Goal: Information Seeking & Learning: Learn about a topic

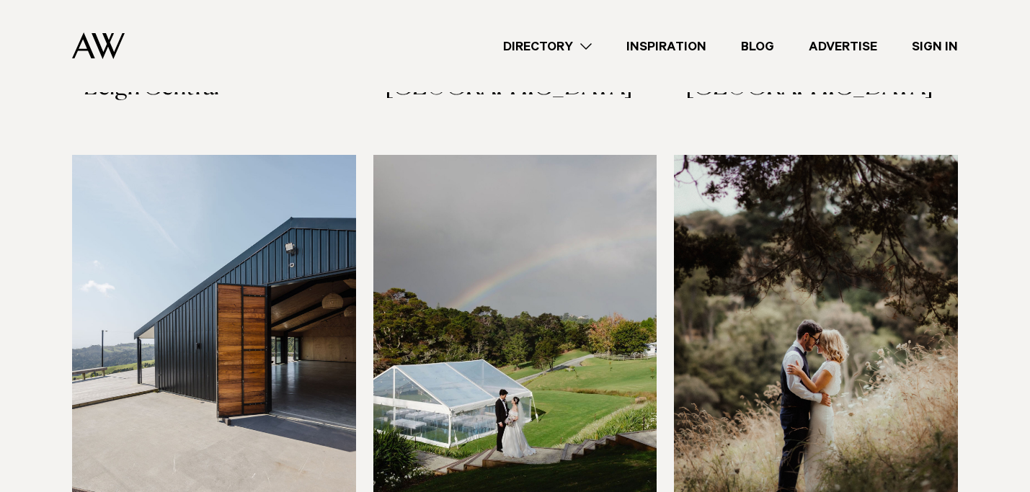
scroll to position [4992, 0]
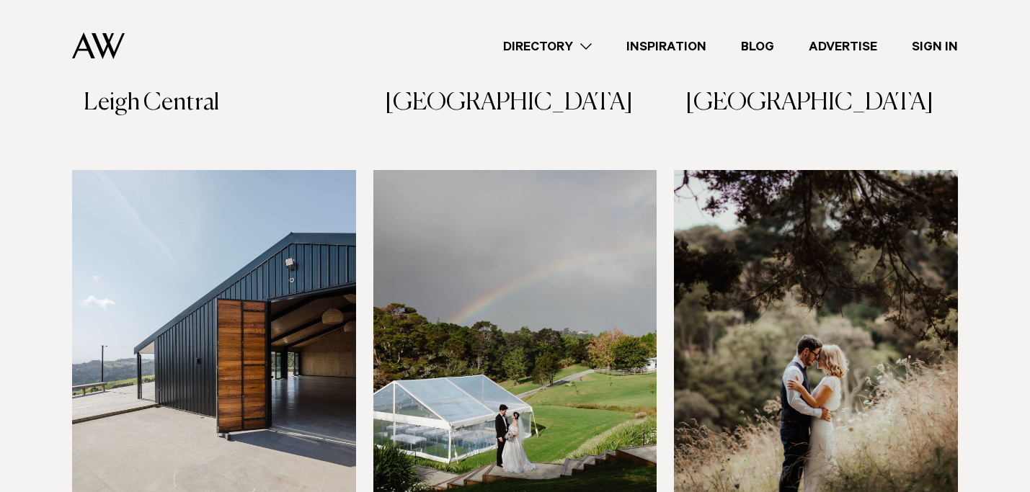
click at [244, 278] on img at bounding box center [214, 360] width 284 height 381
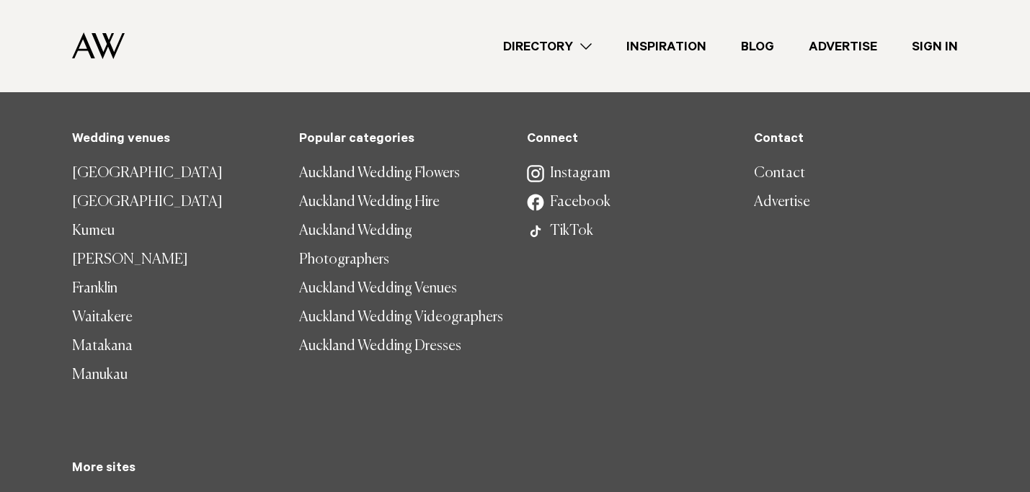
scroll to position [8377, 0]
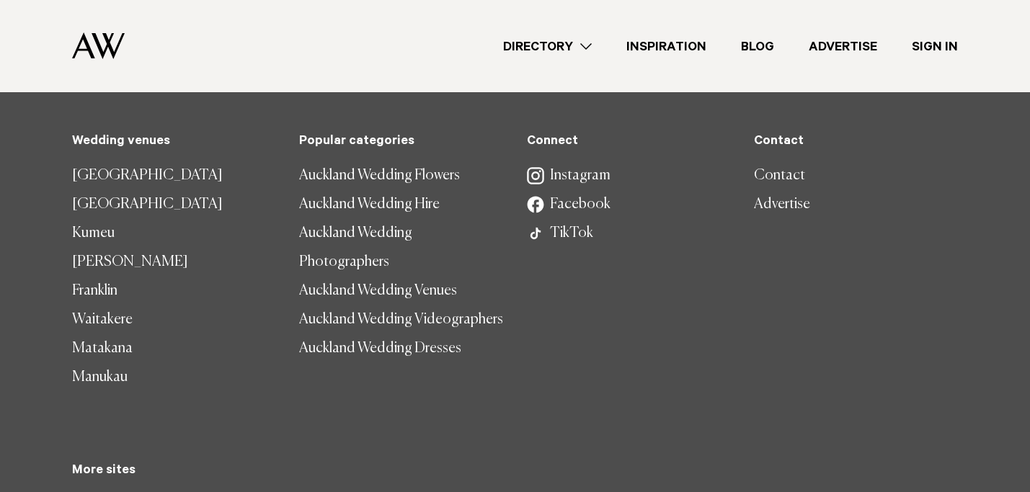
click at [563, 43] on link "Directory" at bounding box center [547, 46] width 123 height 19
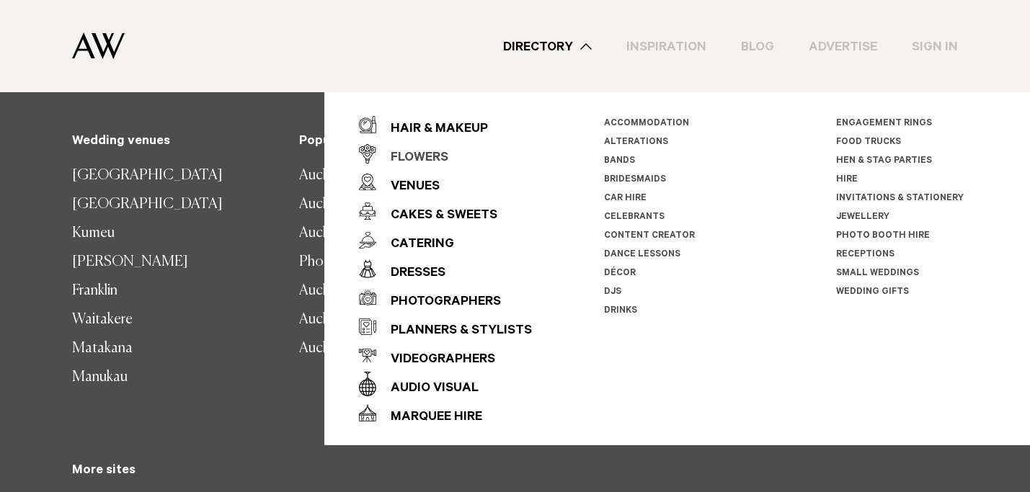
click at [417, 156] on div "Flowers" at bounding box center [412, 158] width 72 height 29
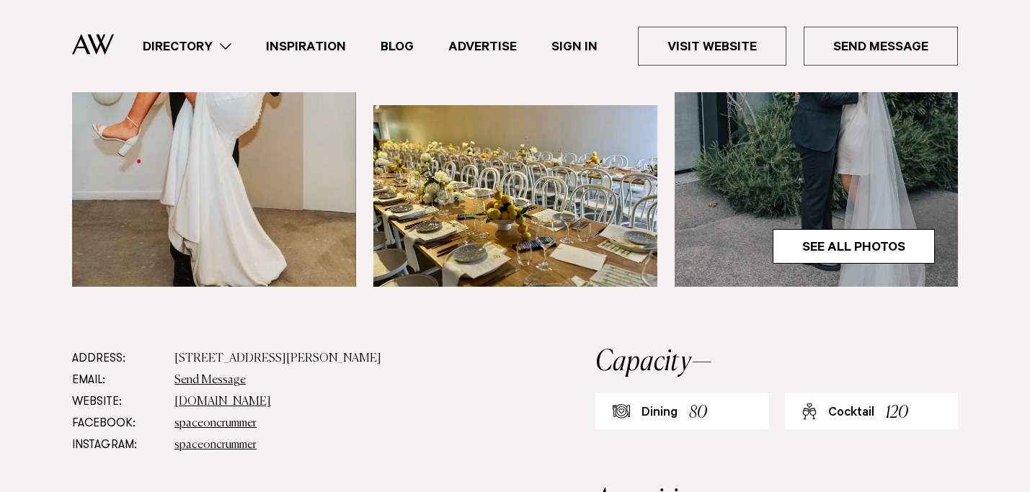
scroll to position [525, 0]
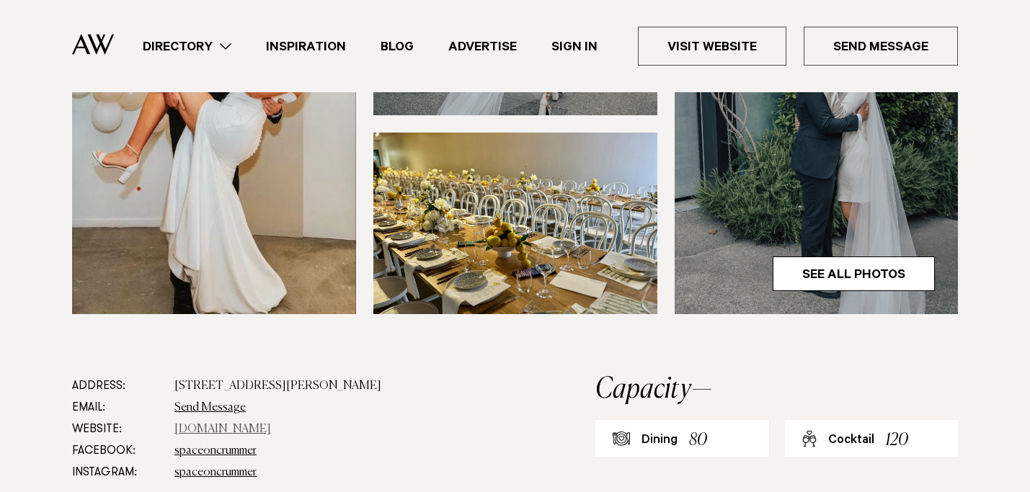
click at [205, 431] on link "spaceoncrummer.co.nz" at bounding box center [222, 430] width 97 height 12
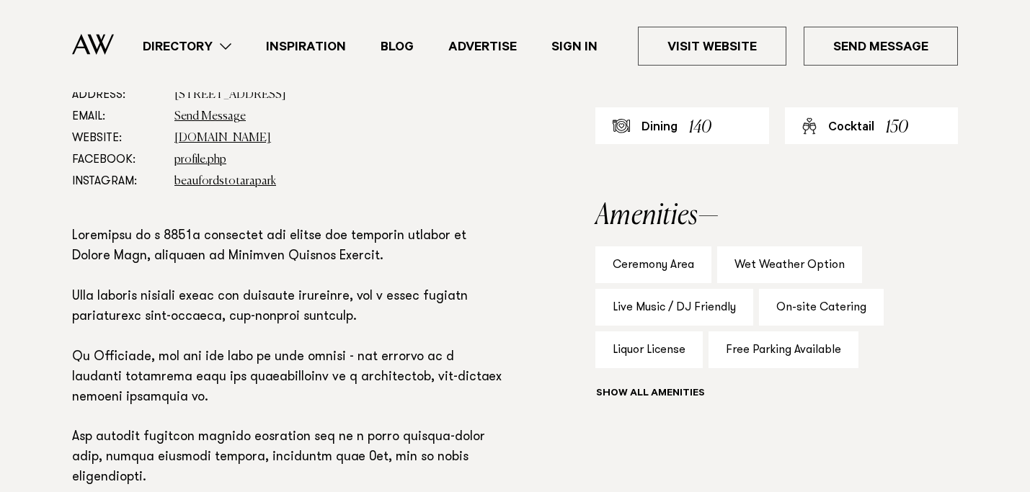
scroll to position [891, 0]
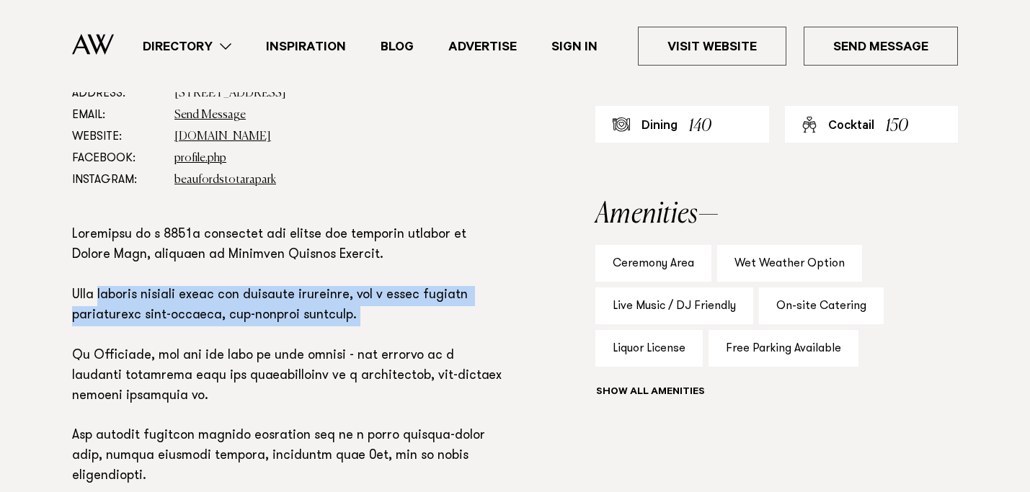
drag, startPoint x: 100, startPoint y: 252, endPoint x: 350, endPoint y: 295, distance: 253.8
click at [350, 294] on p at bounding box center [287, 427] width 430 height 402
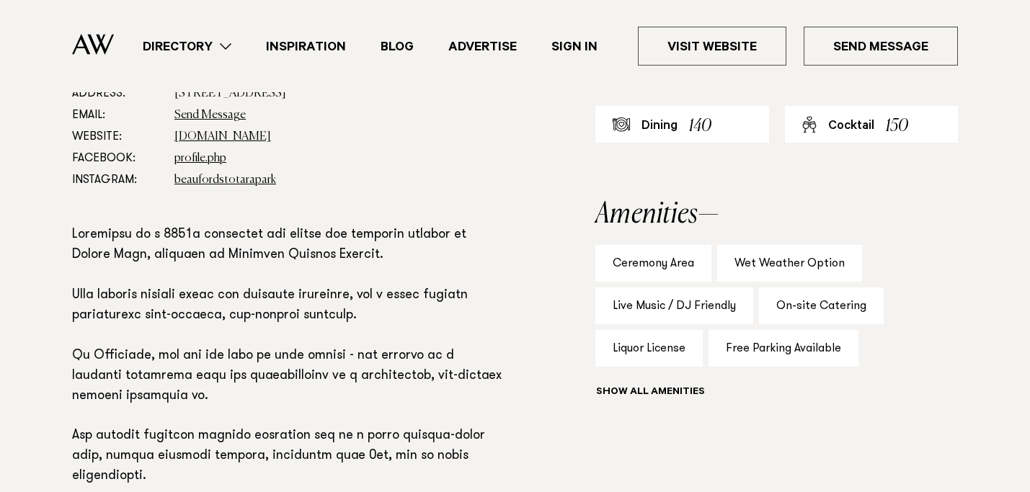
click at [289, 342] on p at bounding box center [287, 427] width 430 height 402
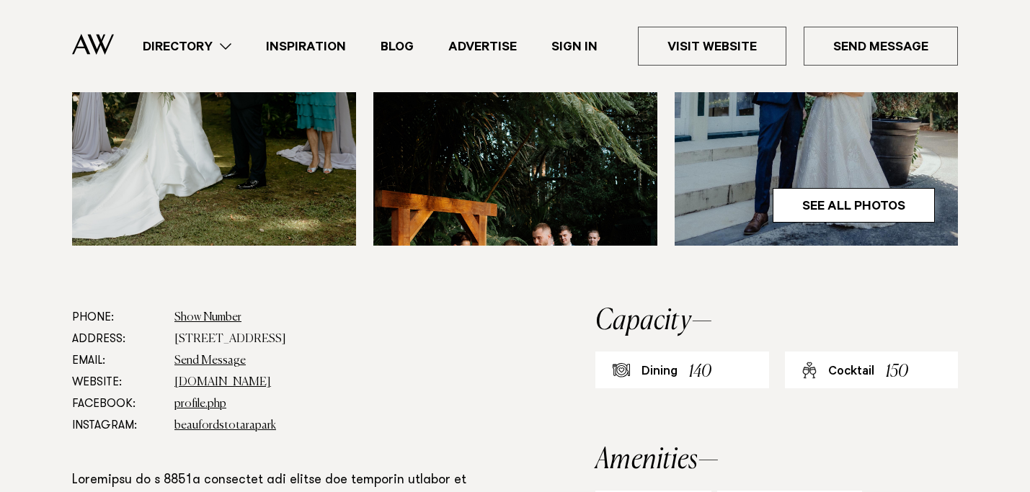
scroll to position [588, 0]
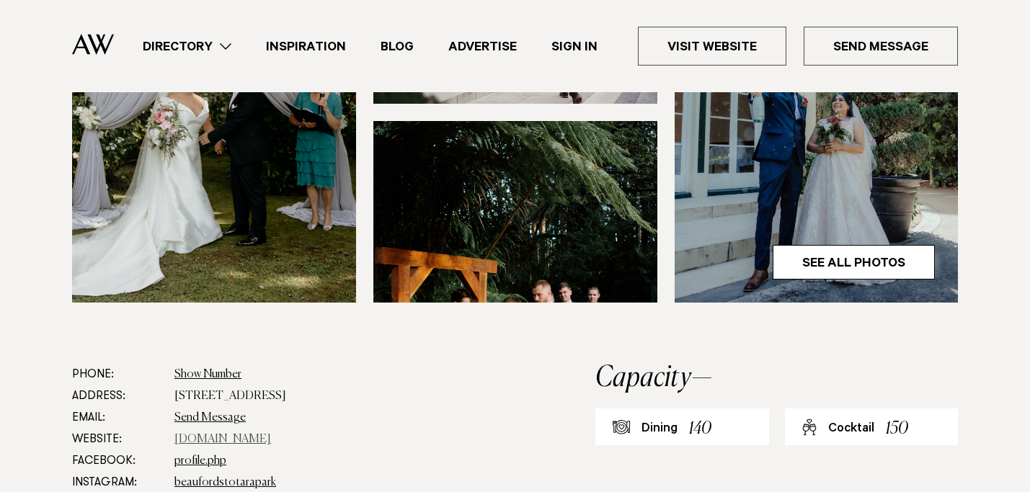
click at [218, 434] on link "www.beaufords.co.nz" at bounding box center [222, 440] width 97 height 12
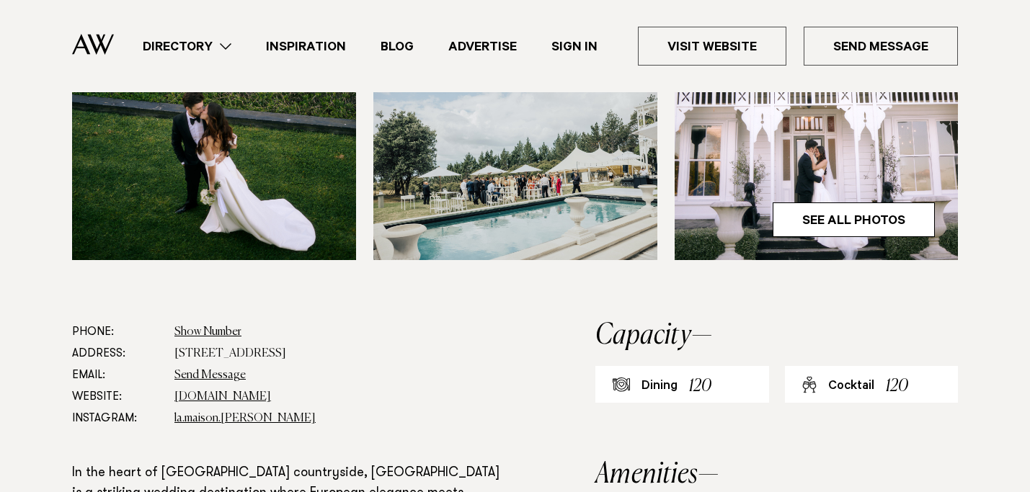
scroll to position [659, 0]
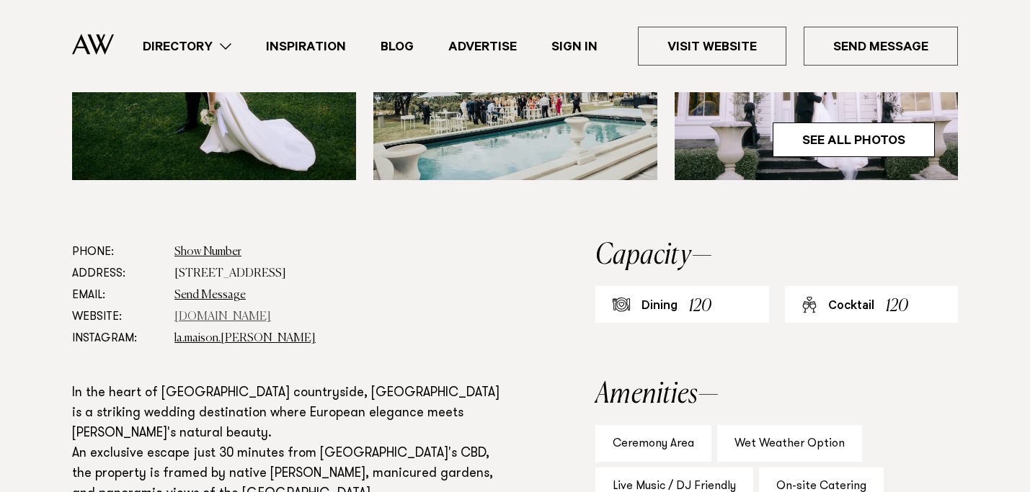
click at [212, 319] on link "www.lamaison.co.nz" at bounding box center [222, 317] width 97 height 12
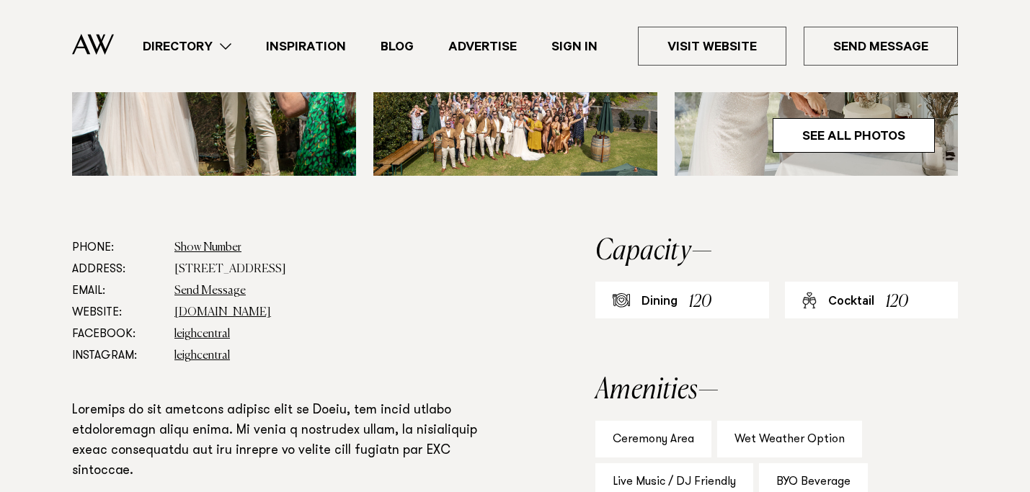
scroll to position [668, 0]
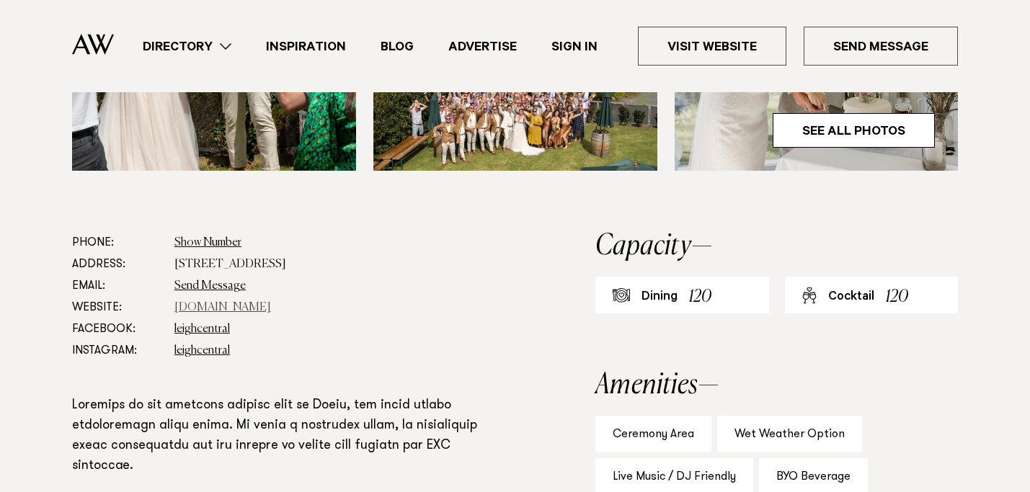
click at [211, 306] on link "[DOMAIN_NAME]" at bounding box center [222, 308] width 97 height 12
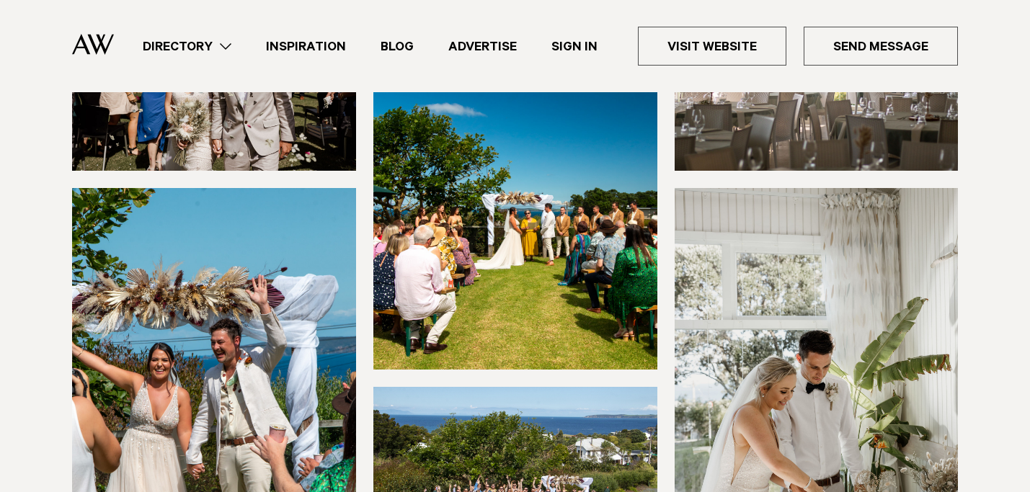
scroll to position [369, 0]
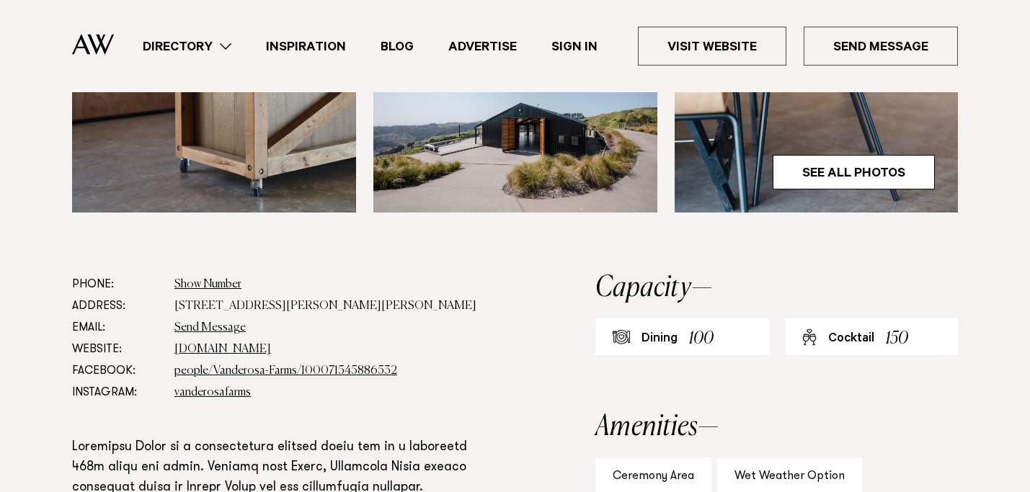
scroll to position [670, 0]
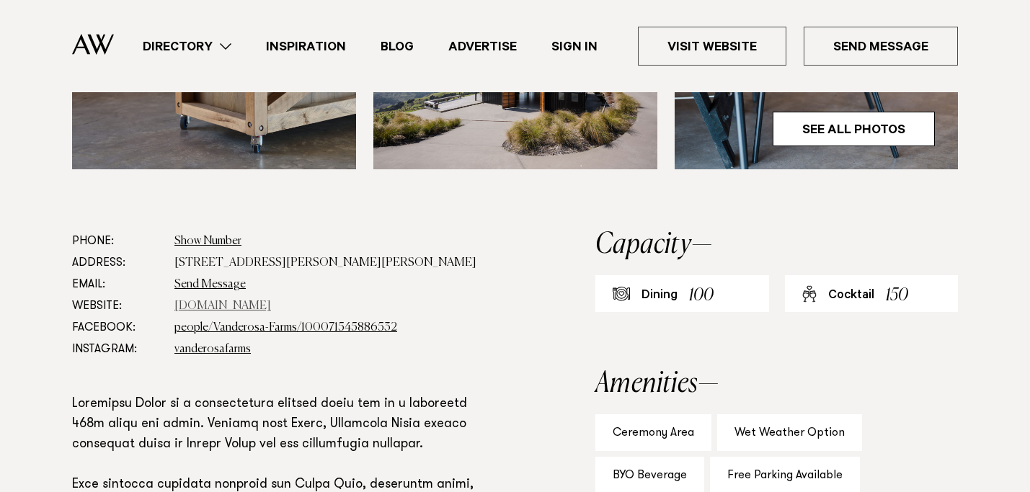
click at [233, 308] on link "vanderosafarms.co.nz" at bounding box center [222, 307] width 97 height 12
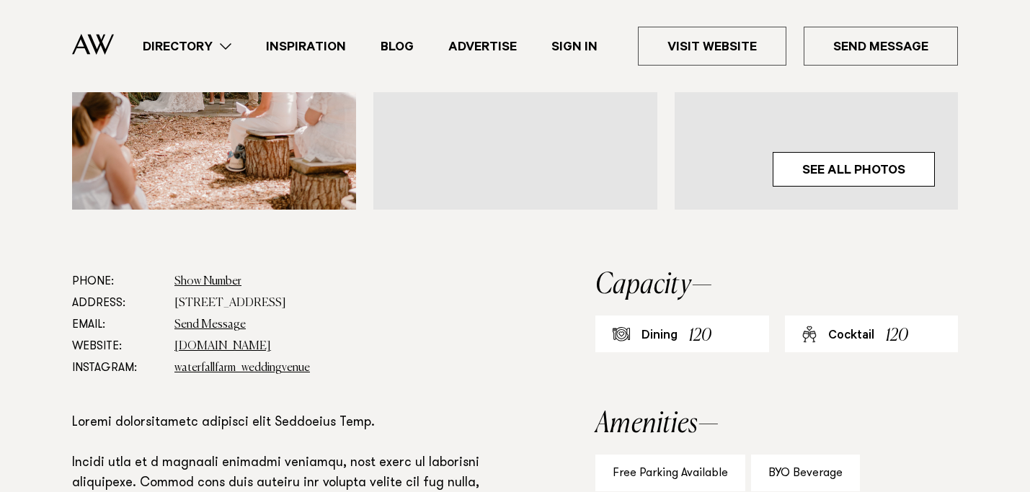
scroll to position [637, 0]
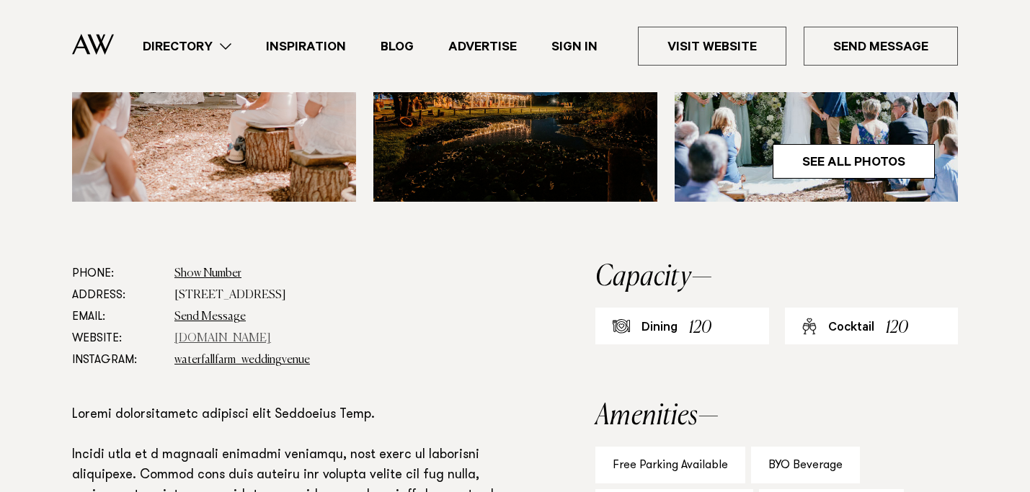
click at [219, 339] on link "www.waterfallfarm.net" at bounding box center [222, 339] width 97 height 12
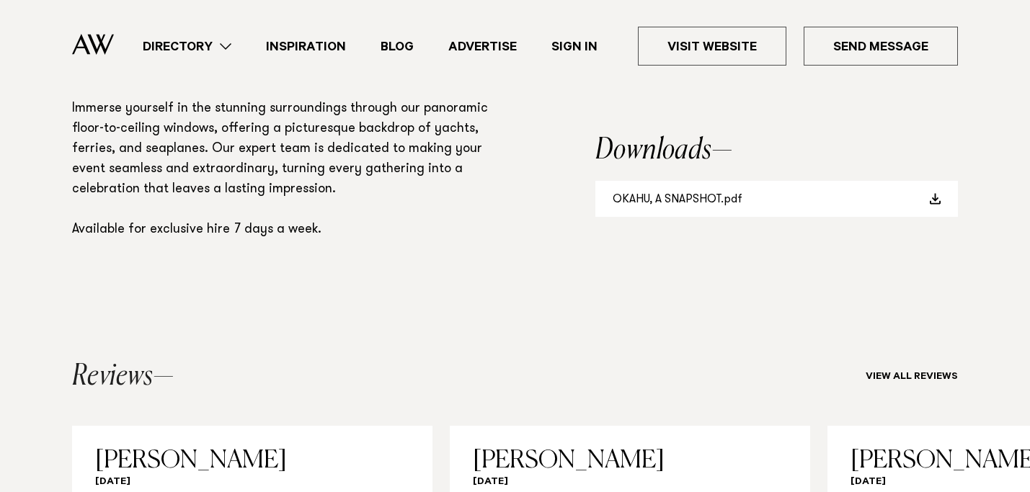
scroll to position [1157, 0]
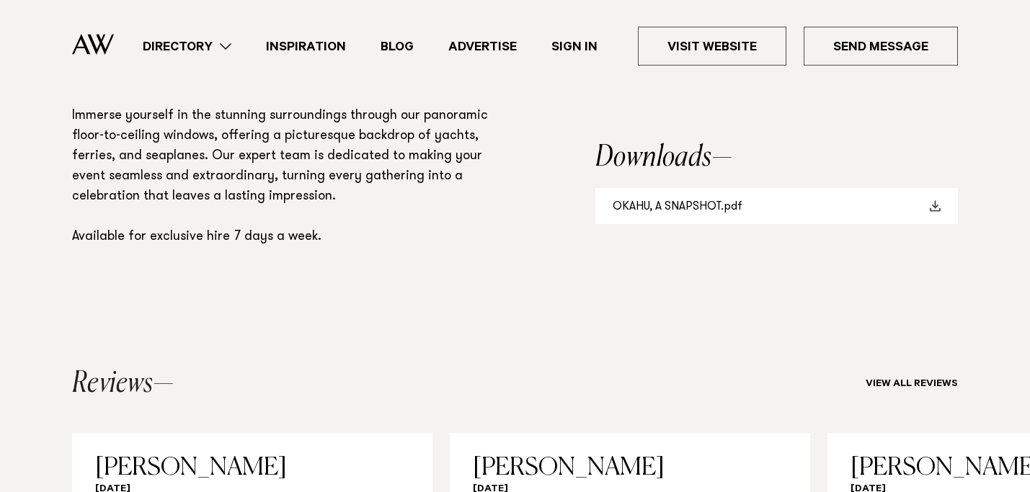
click at [691, 202] on link "OKAHU, A SNAPSHOT.pdf" at bounding box center [776, 206] width 363 height 37
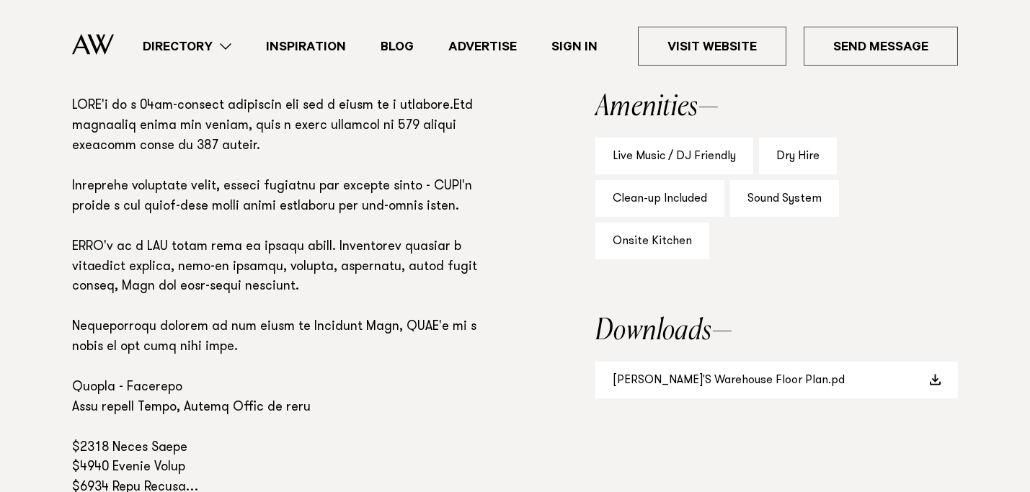
scroll to position [977, 0]
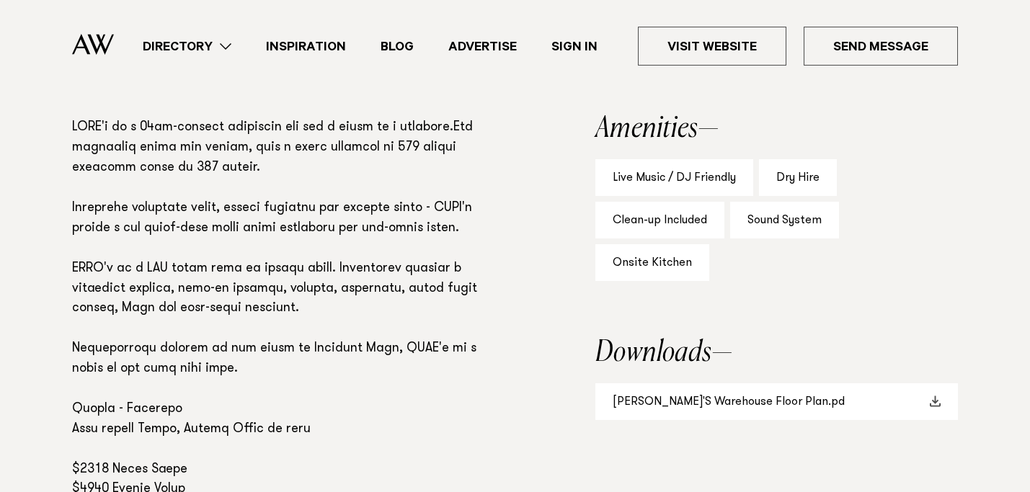
click at [721, 383] on link "BRAD'S Warehouse Floor Plan.pd" at bounding box center [776, 401] width 363 height 37
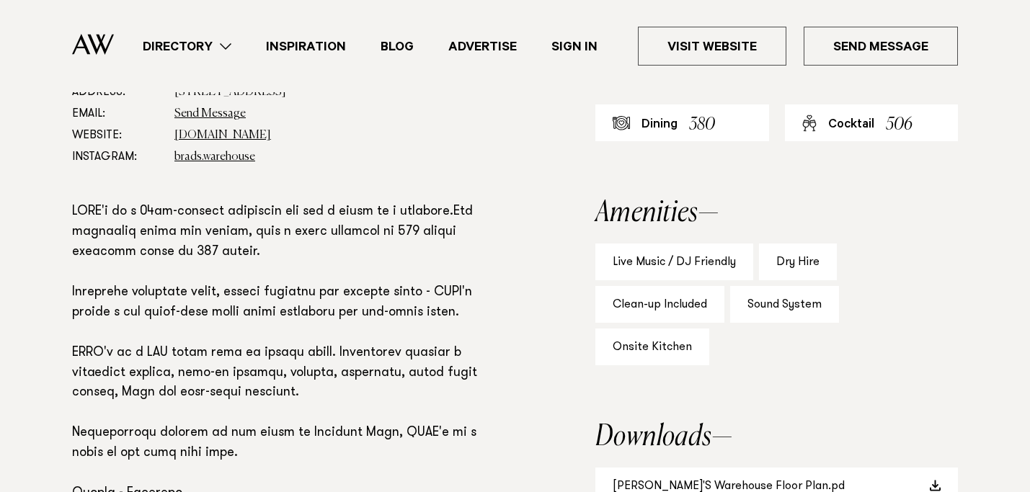
scroll to position [888, 0]
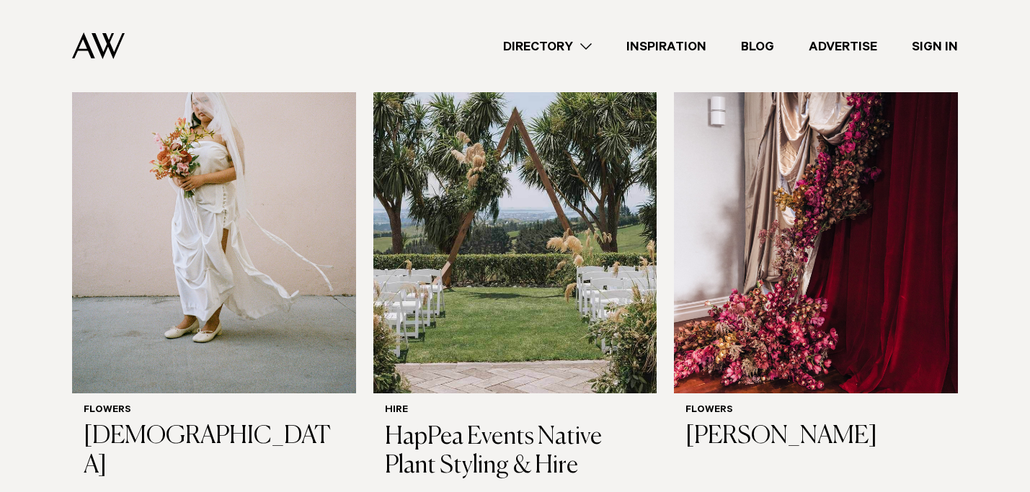
scroll to position [1480, 0]
